Goal: Task Accomplishment & Management: Complete application form

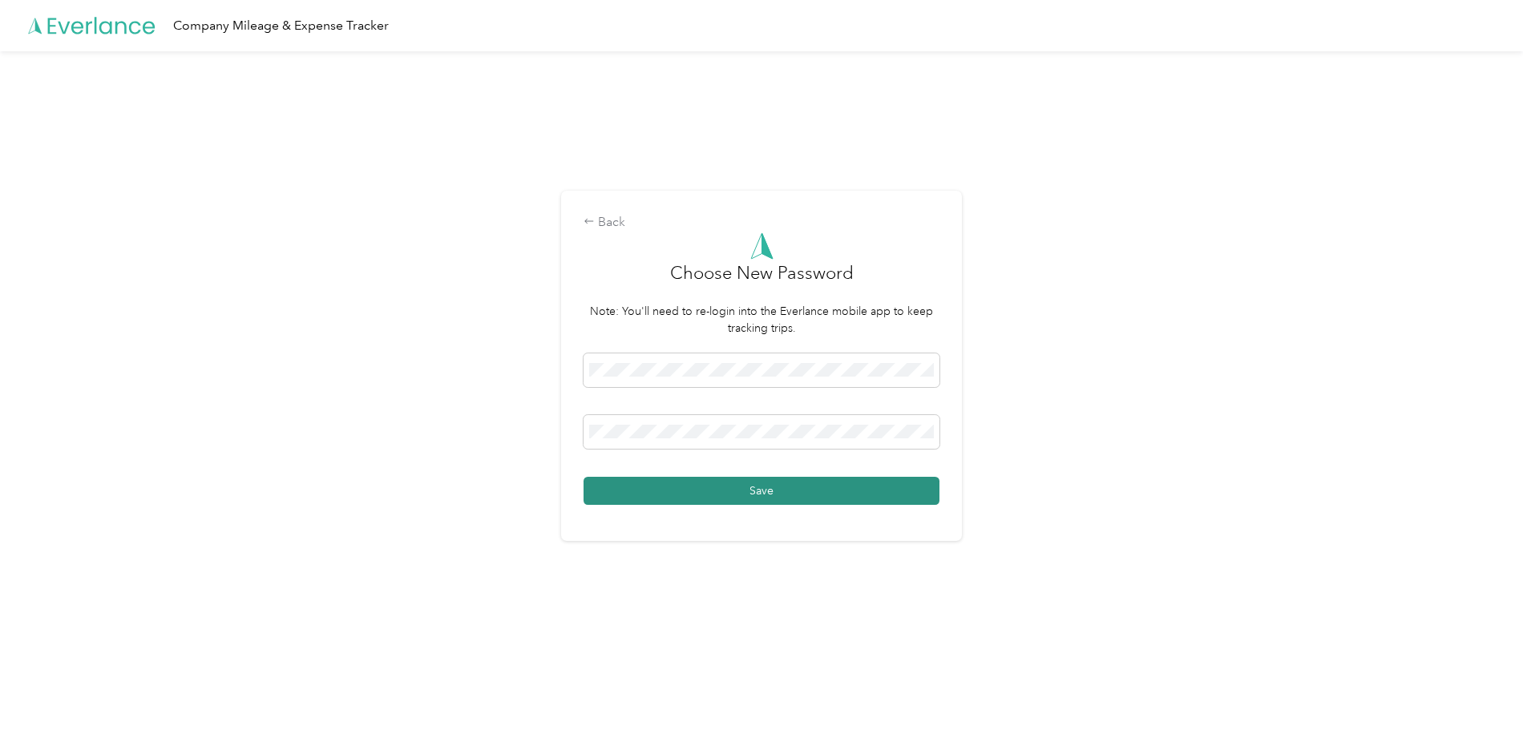
click at [627, 497] on button "Save" at bounding box center [761, 491] width 356 height 28
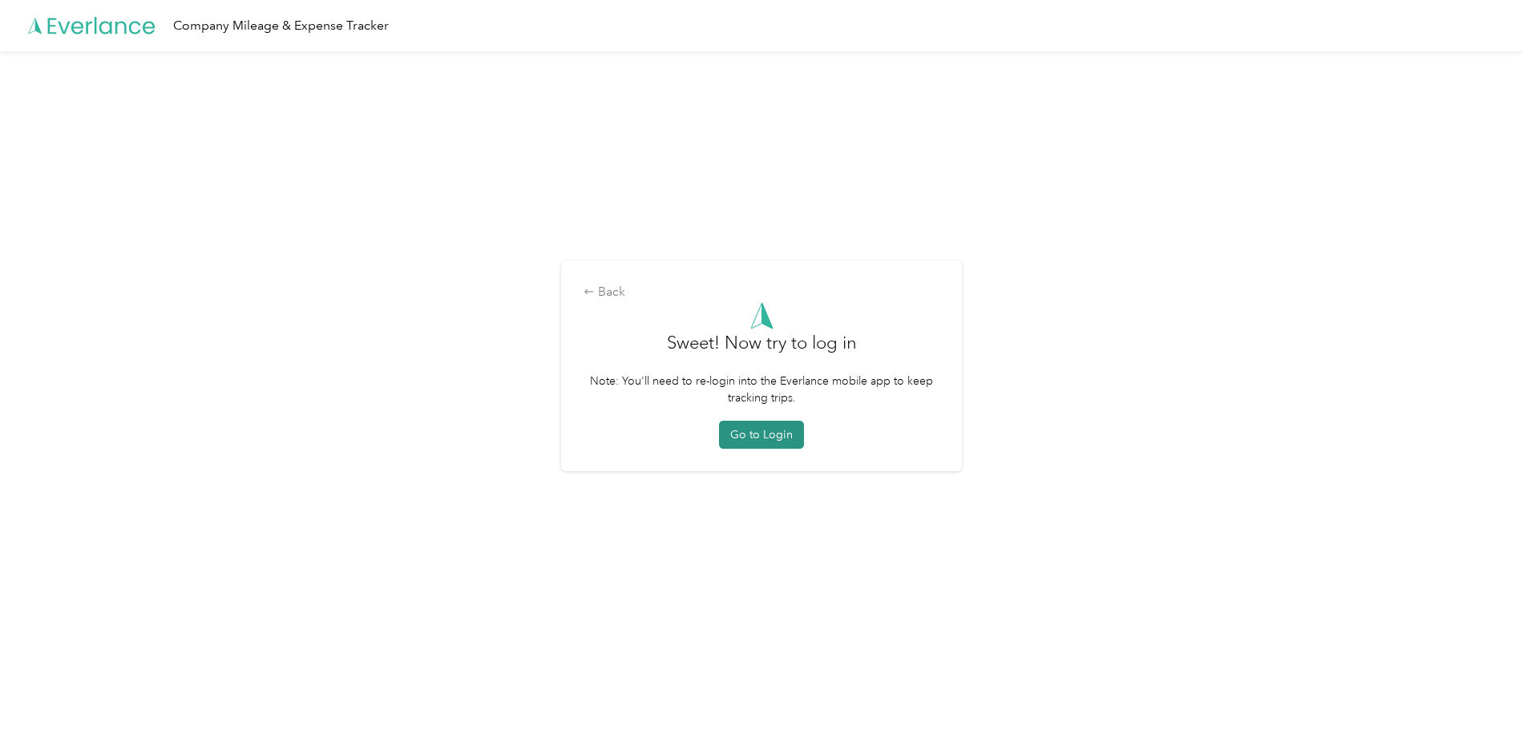
click at [788, 436] on button "Go to Login" at bounding box center [761, 435] width 85 height 28
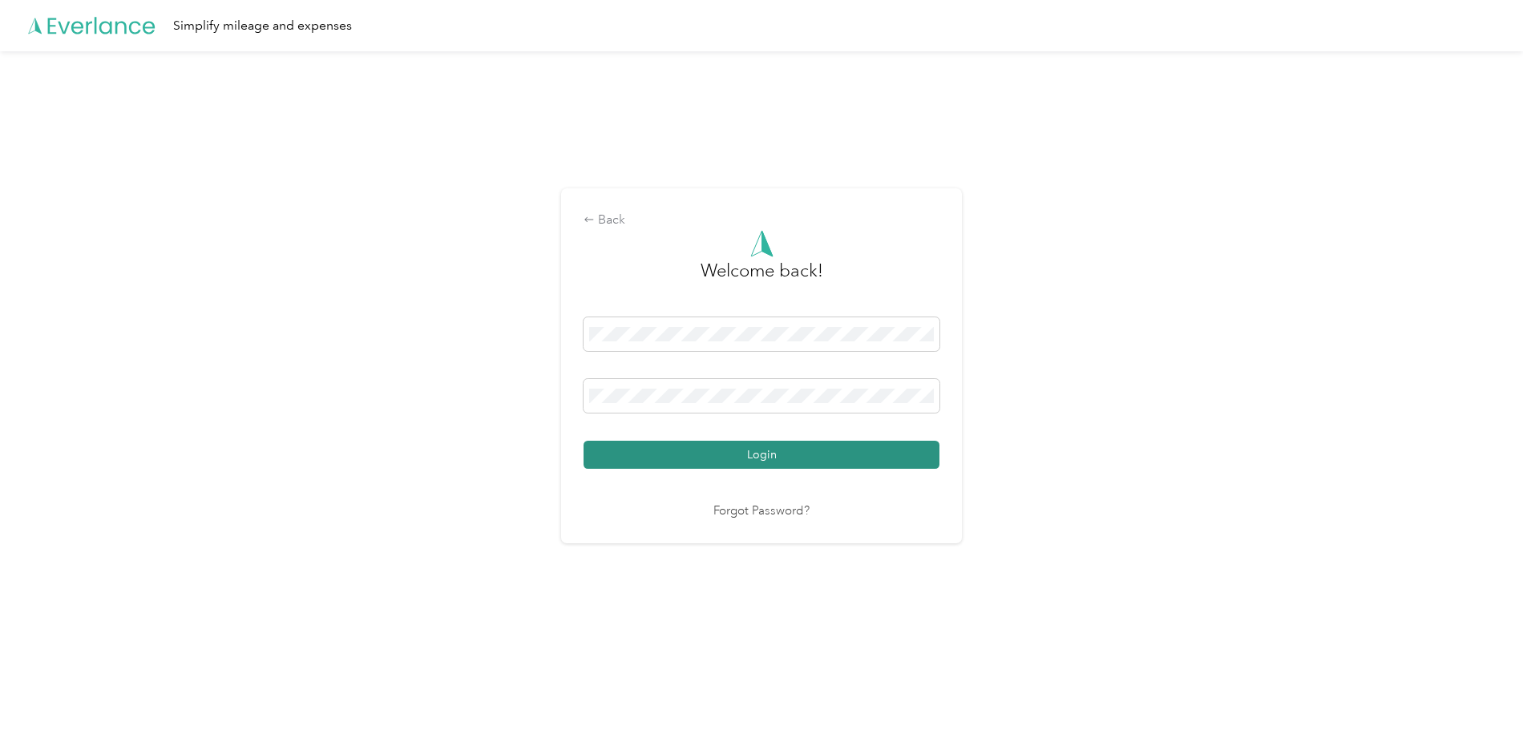
click at [718, 450] on button "Login" at bounding box center [761, 455] width 356 height 28
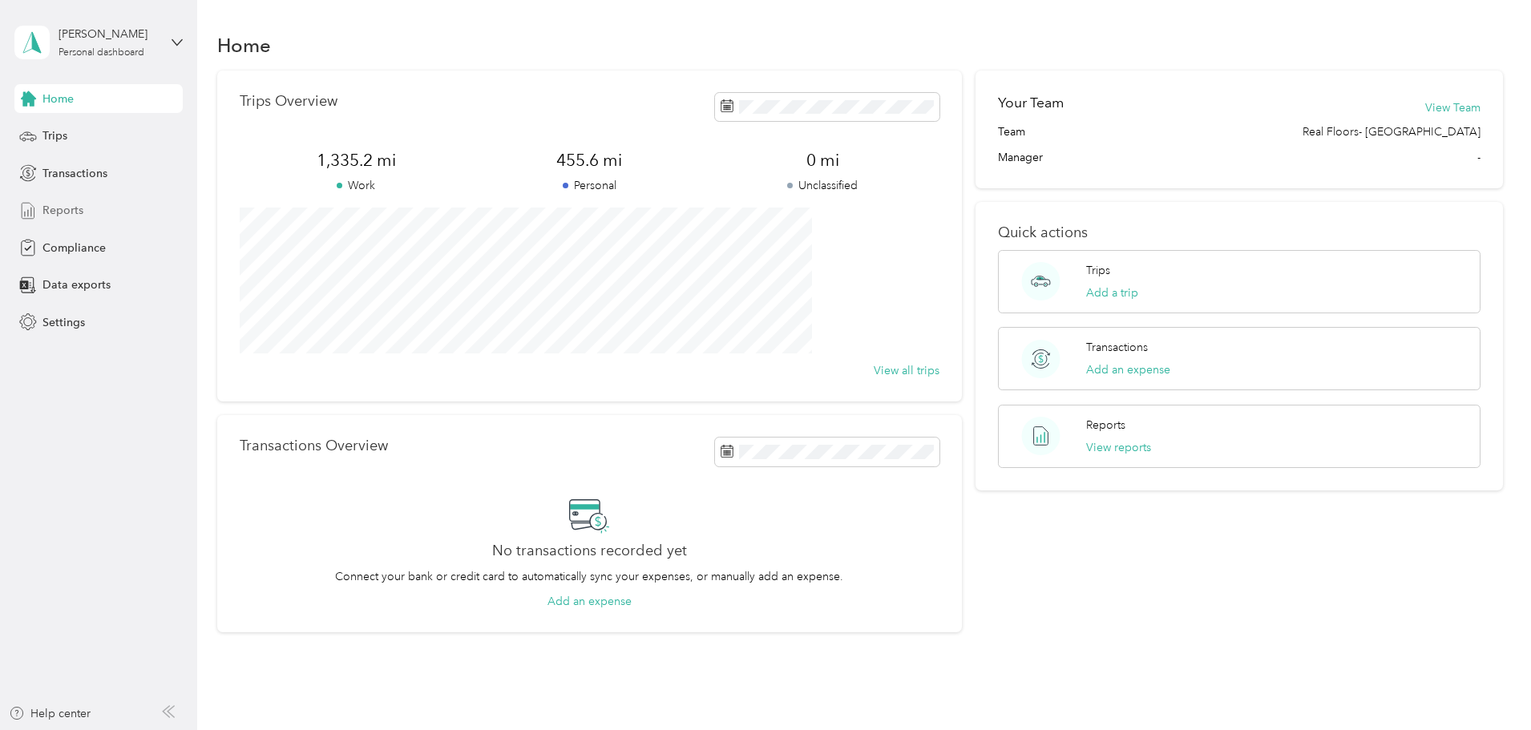
click at [59, 200] on div "Reports" at bounding box center [98, 210] width 168 height 29
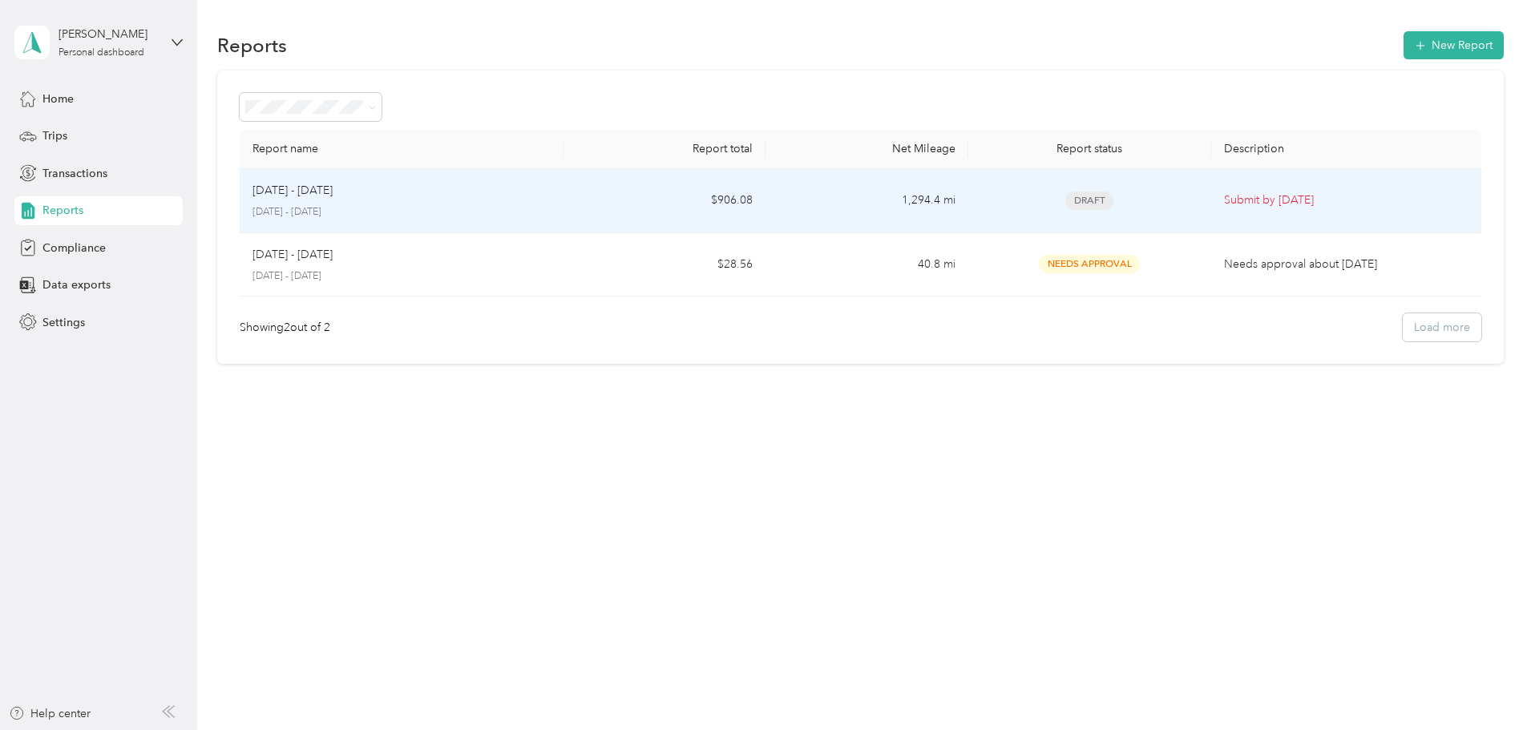
click at [1224, 196] on p "Submit by [DATE]" at bounding box center [1346, 201] width 244 height 18
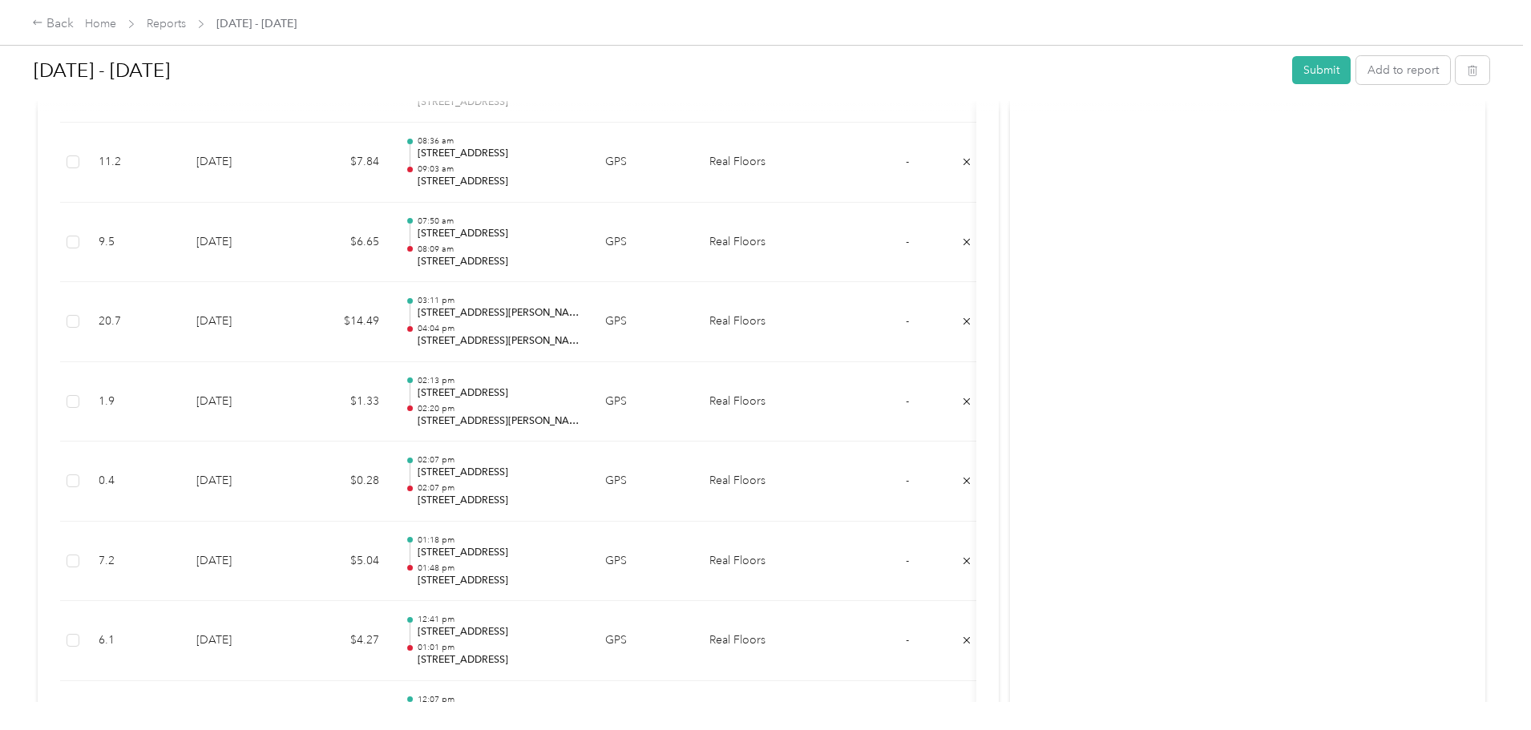
scroll to position [6571, 0]
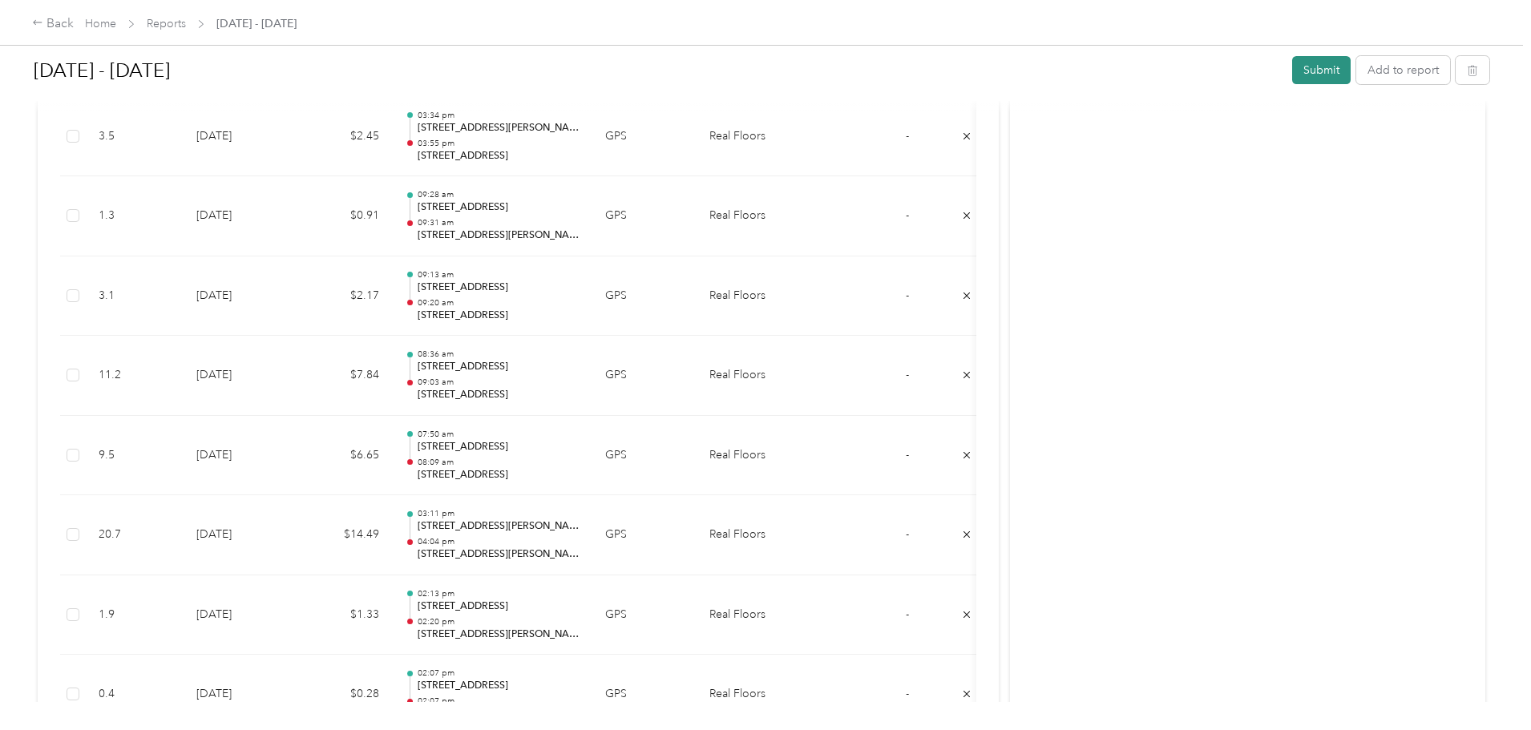
click at [1292, 64] on button "Submit" at bounding box center [1321, 70] width 59 height 28
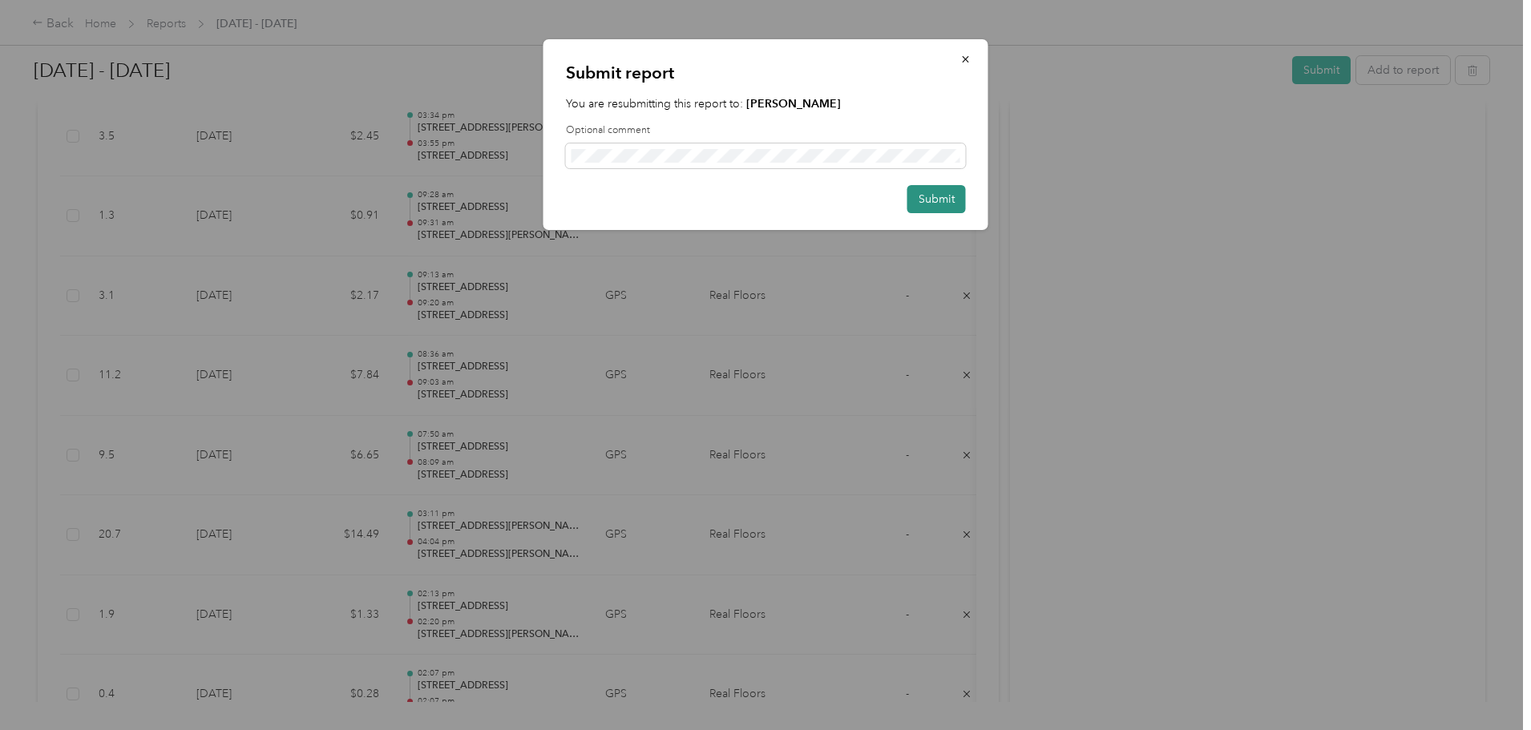
click at [948, 199] on button "Submit" at bounding box center [936, 199] width 59 height 28
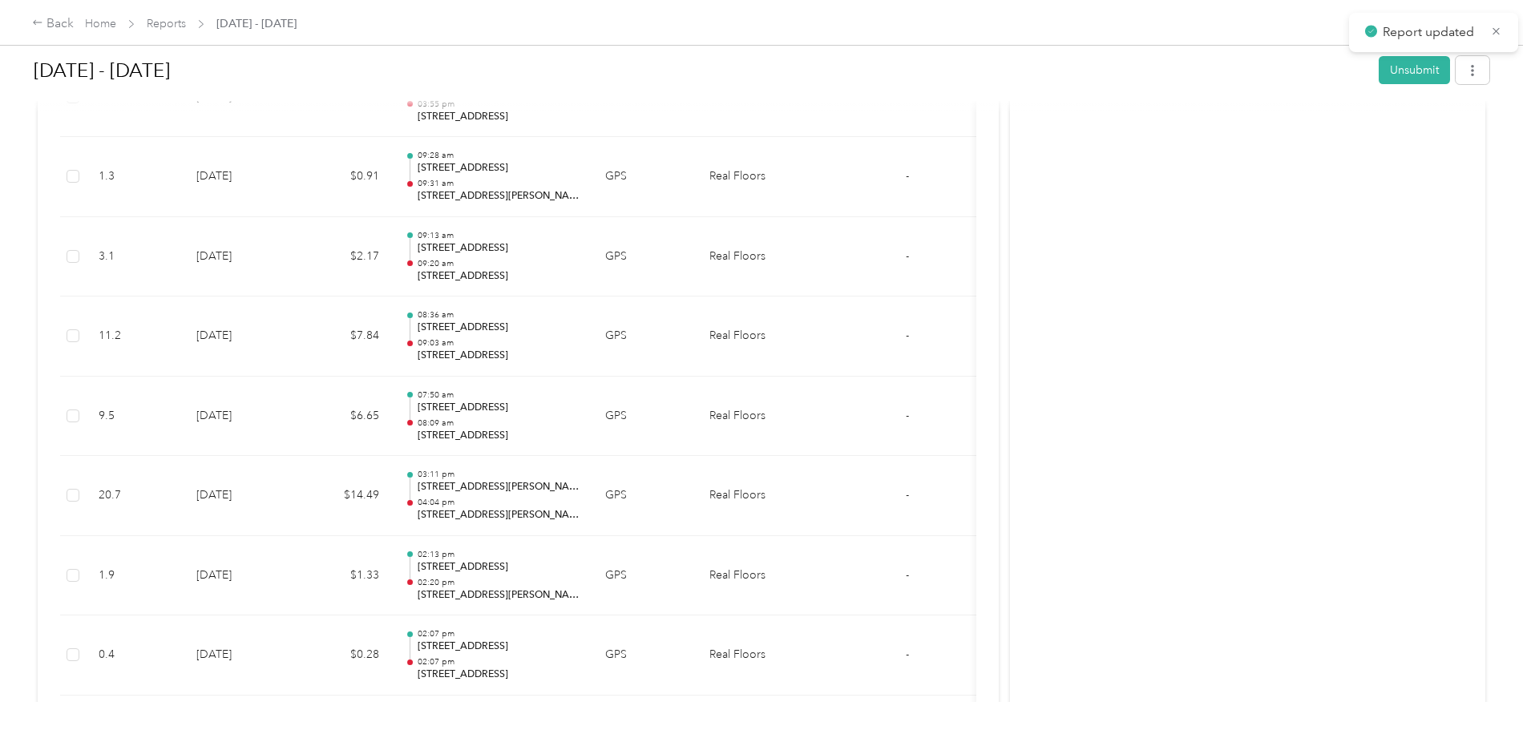
scroll to position [6532, 0]
